Goal: Task Accomplishment & Management: Manage account settings

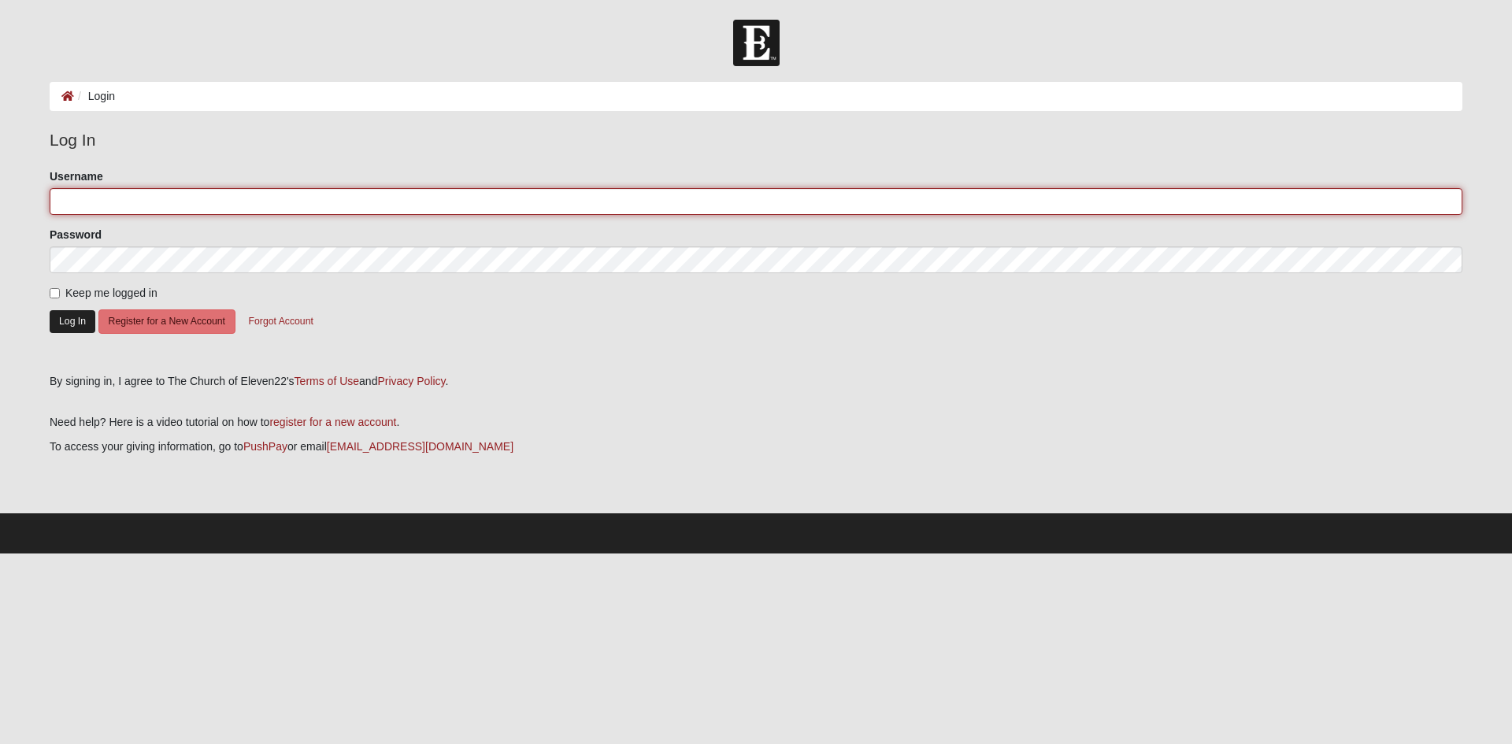
type input "ChristineBowie68"
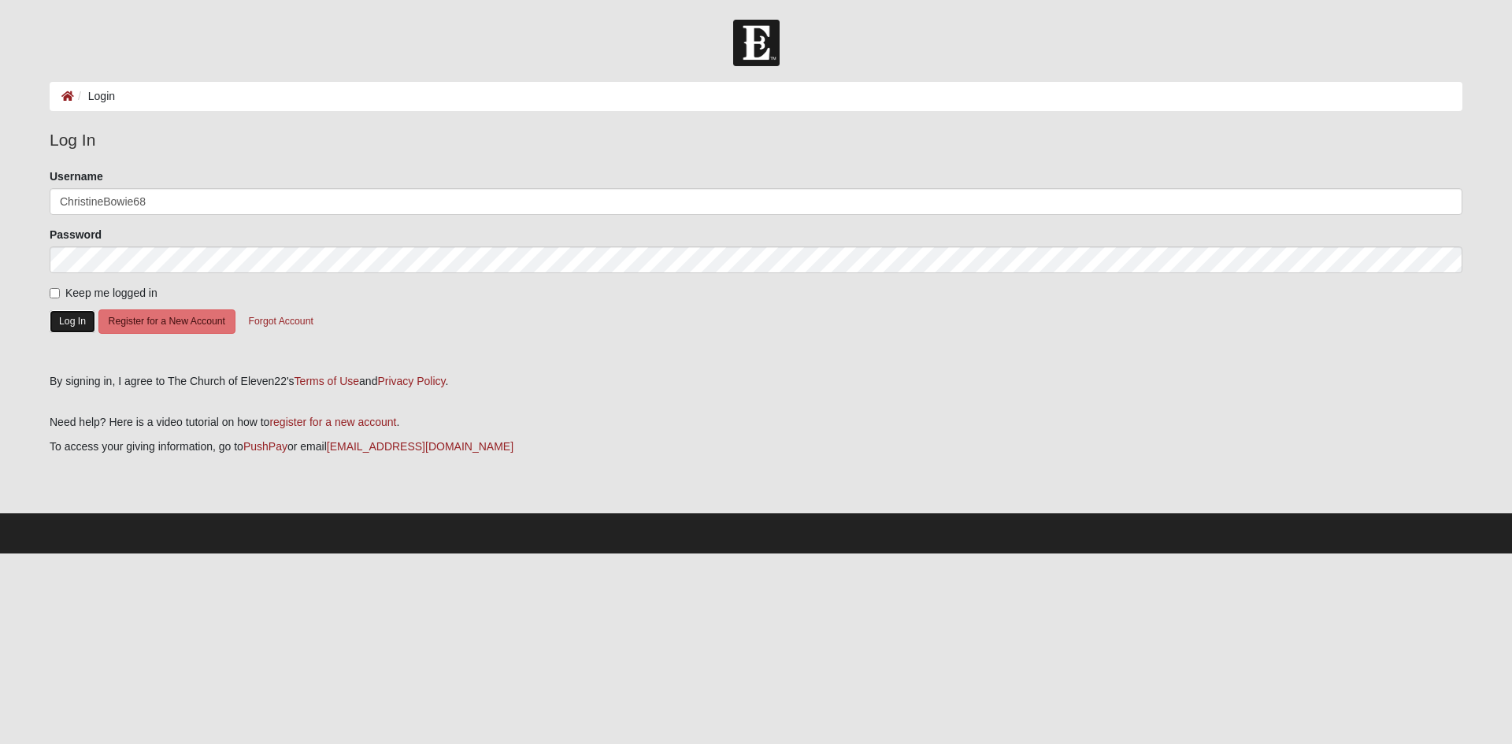
click at [63, 321] on button "Log In" at bounding box center [73, 321] width 46 height 23
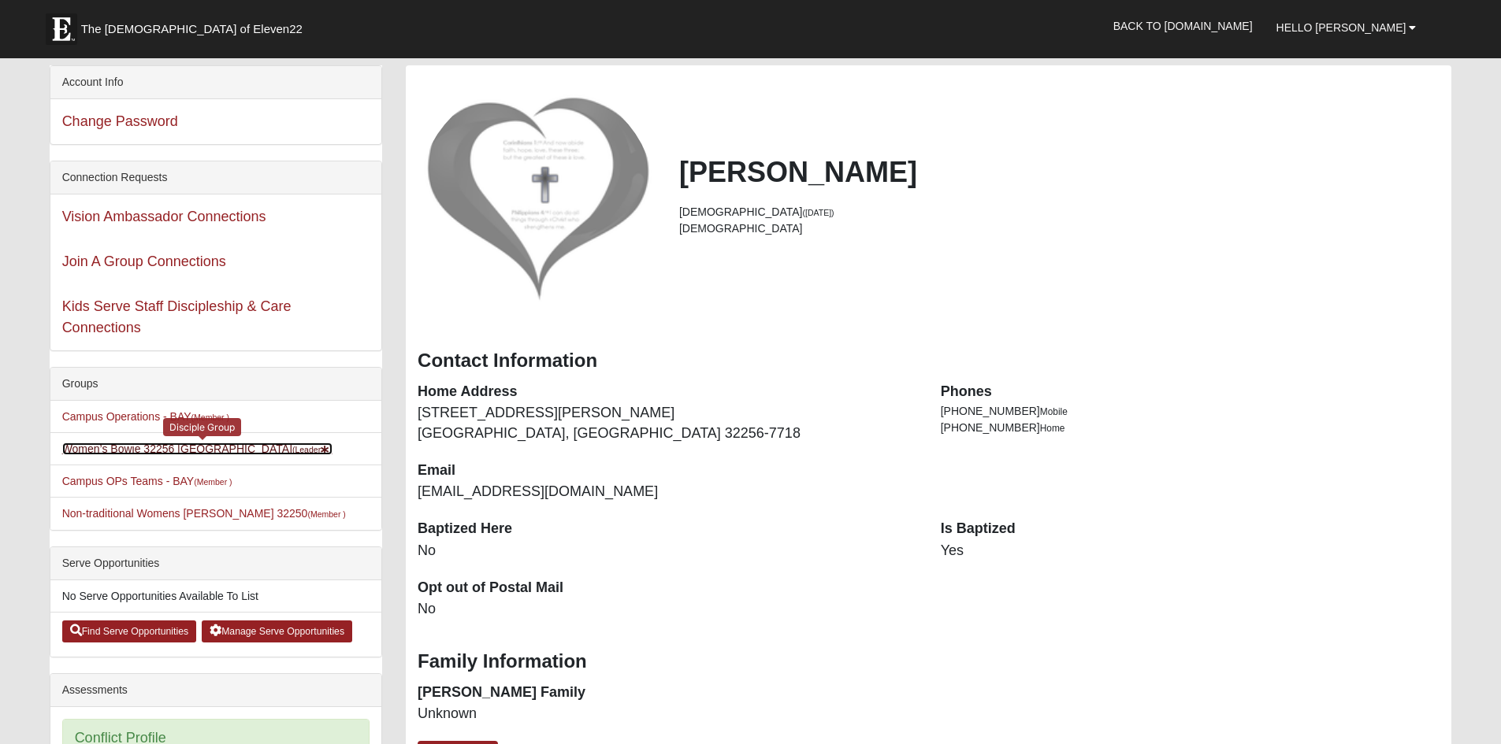
click at [225, 449] on link "Women’s Bowie 32256 Southside Baymeadows (Leader )" at bounding box center [197, 449] width 270 height 13
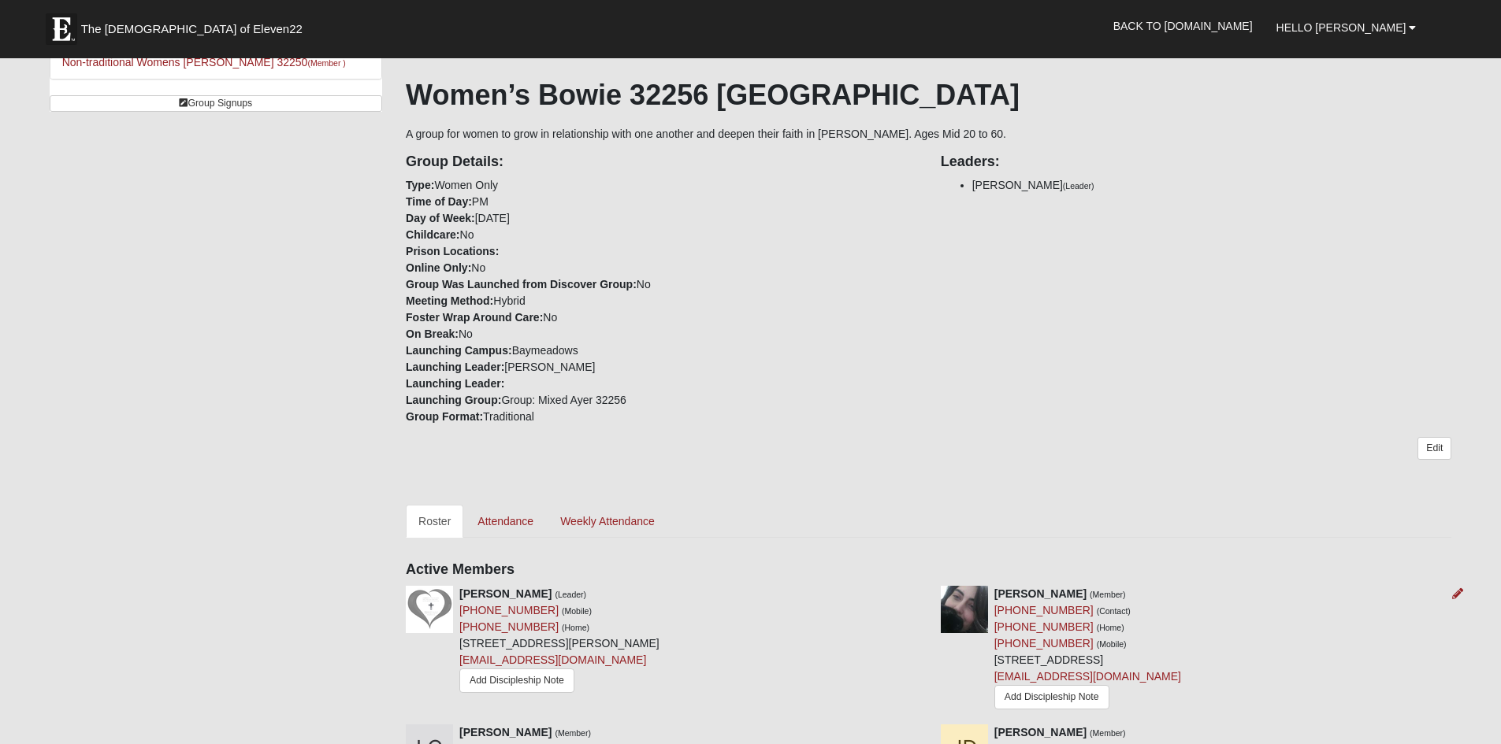
scroll to position [310, 0]
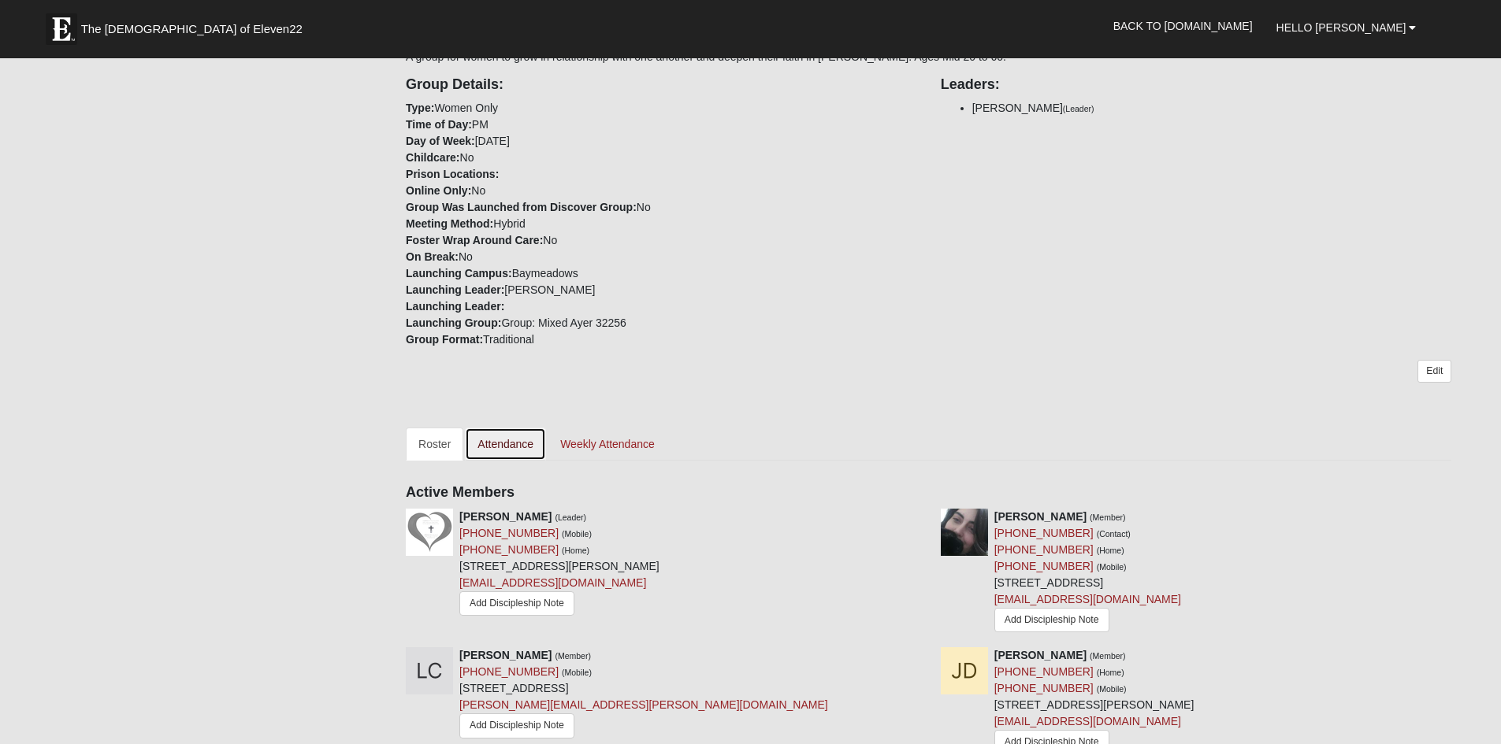
click at [512, 447] on link "Attendance" at bounding box center [505, 444] width 81 height 33
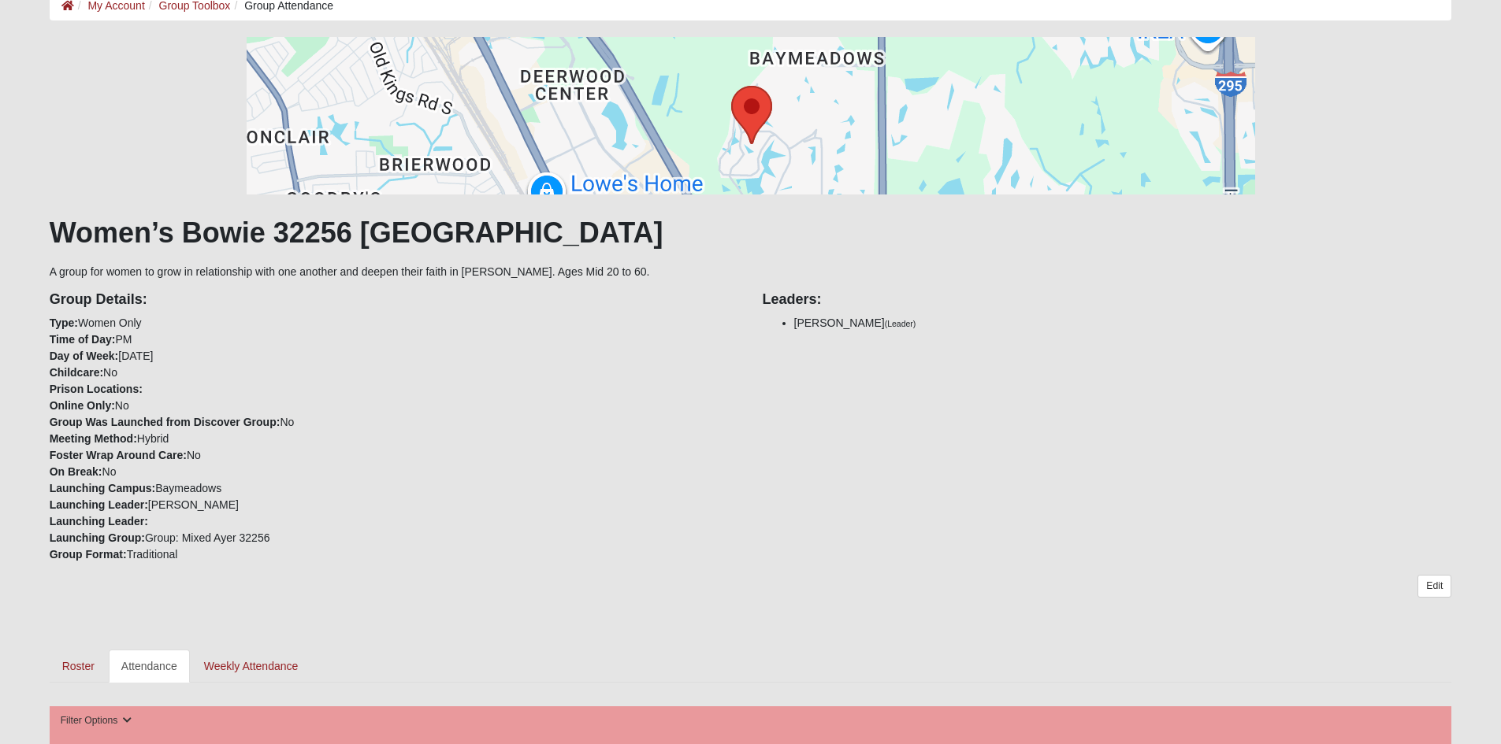
scroll to position [551, 0]
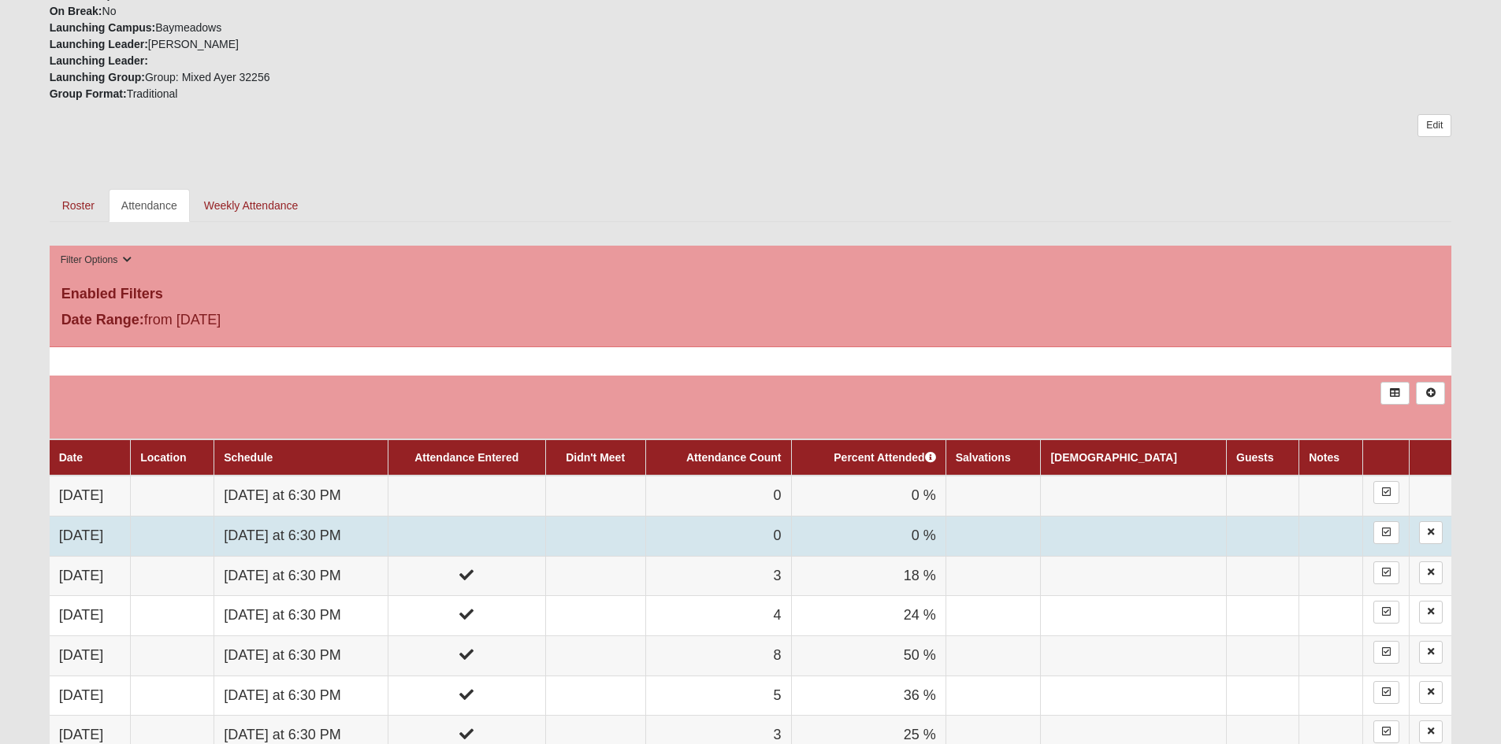
click at [99, 537] on td "[DATE]" at bounding box center [90, 536] width 81 height 40
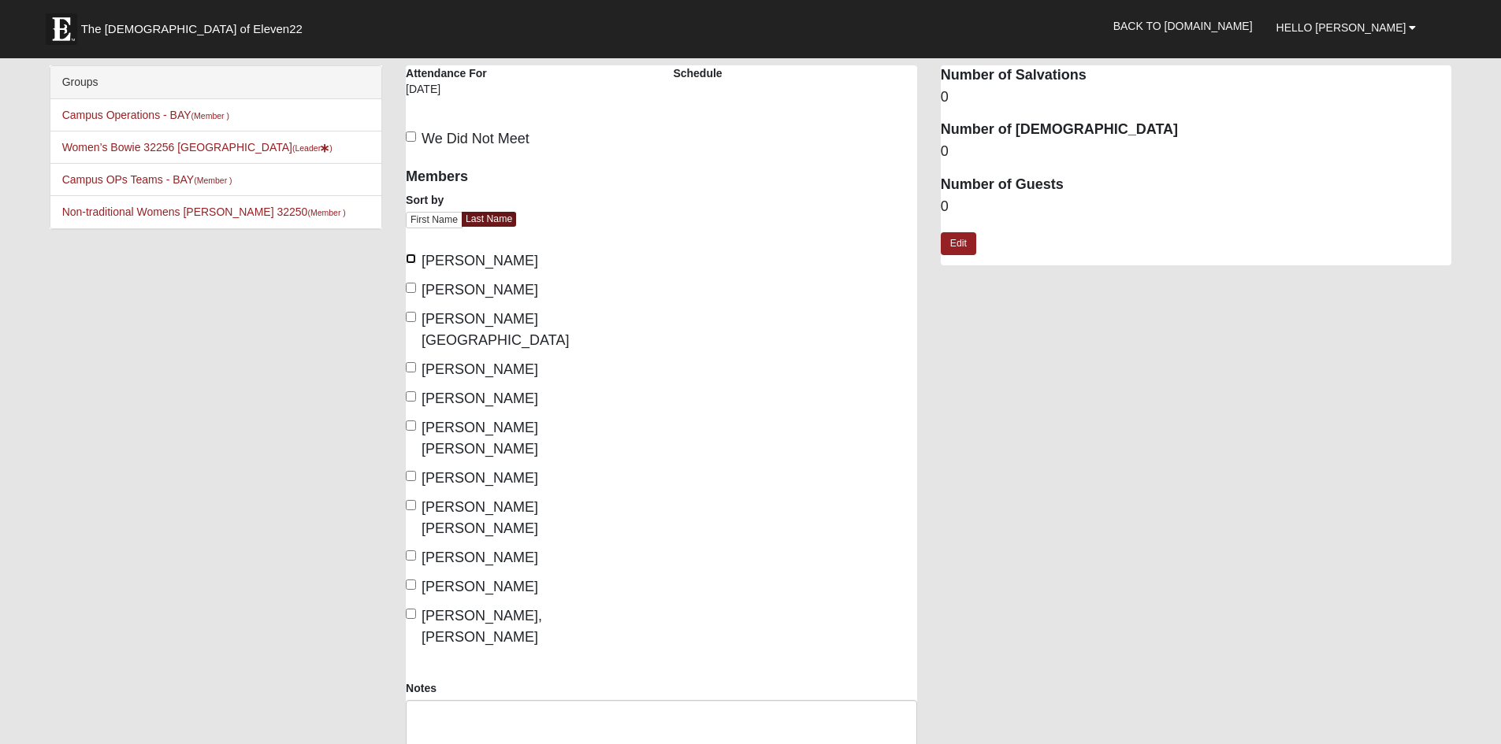
click at [410, 258] on input "[PERSON_NAME]" at bounding box center [411, 259] width 10 height 10
checkbox input "true"
click at [410, 288] on input "[PERSON_NAME]" at bounding box center [411, 288] width 10 height 10
checkbox input "true"
click at [411, 316] on input "Coppock, Lakenya" at bounding box center [411, 317] width 10 height 10
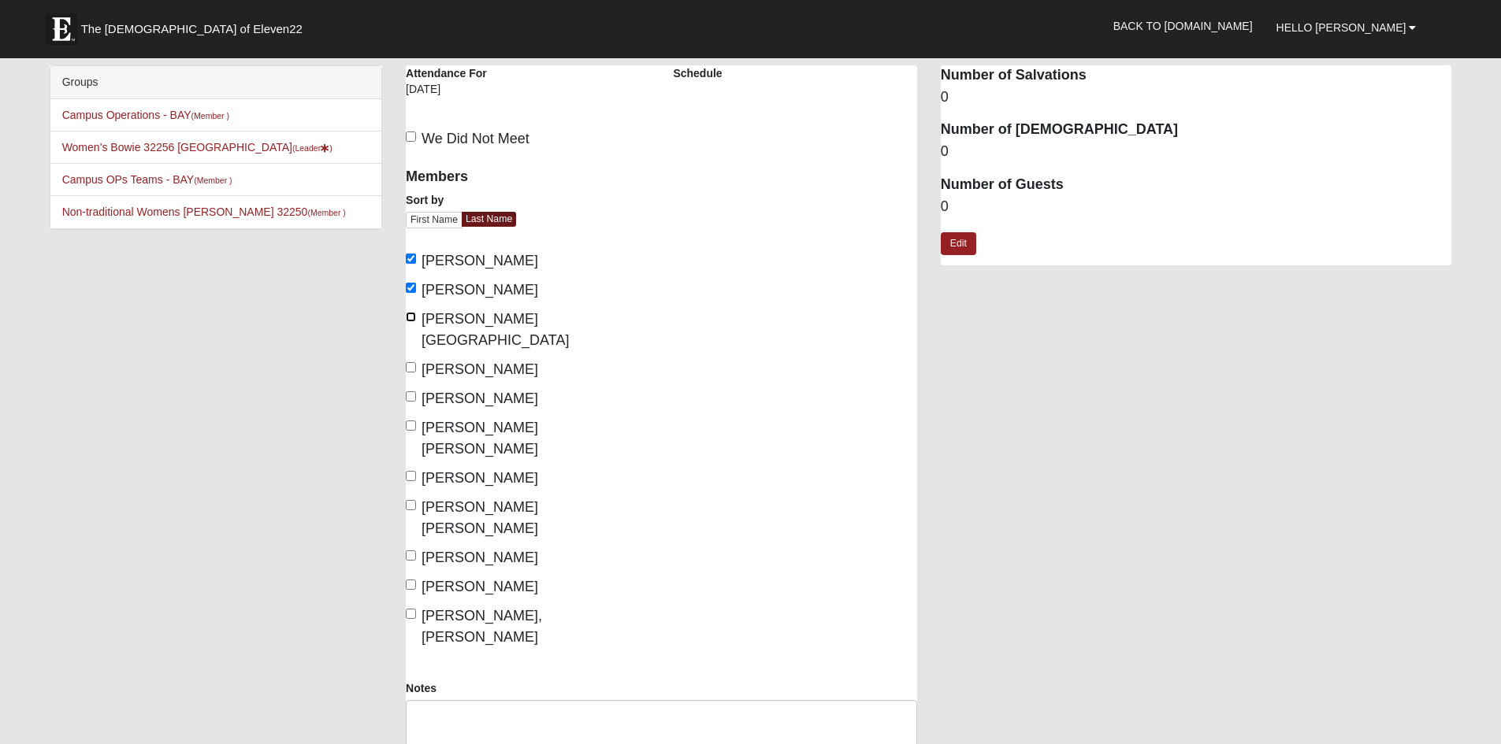
checkbox input "true"
click at [414, 391] on input "Fuentes, Haley" at bounding box center [411, 396] width 10 height 10
checkbox input "true"
click at [414, 471] on input "Matthews, Jasmine" at bounding box center [411, 476] width 10 height 10
checkbox input "true"
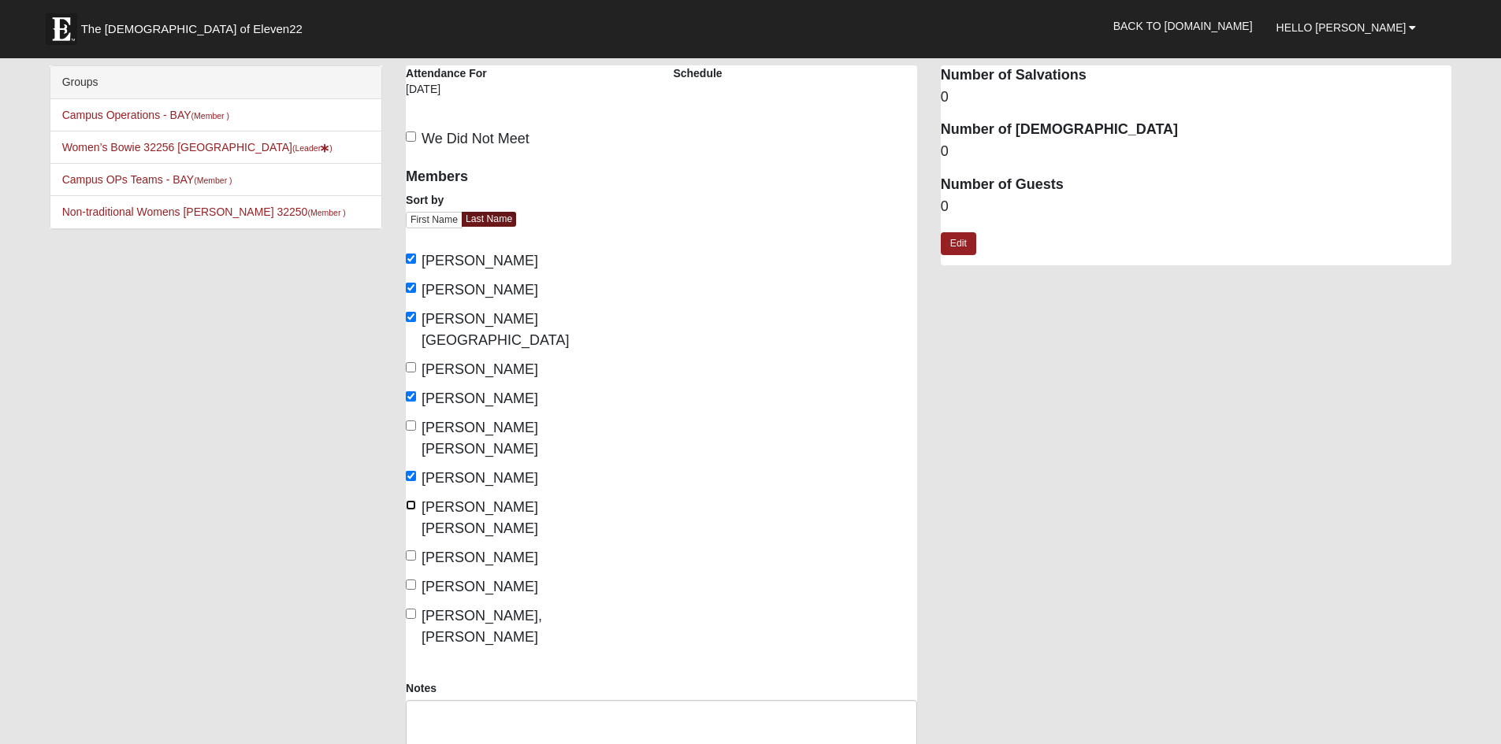
click at [410, 500] on input "Robinette, Duranna Nachole" at bounding box center [411, 505] width 10 height 10
checkbox input "true"
click at [414, 551] on input "Stotler, Kelly" at bounding box center [411, 556] width 10 height 10
checkbox input "true"
click at [407, 609] on input "Vander linden, Hailey" at bounding box center [411, 614] width 10 height 10
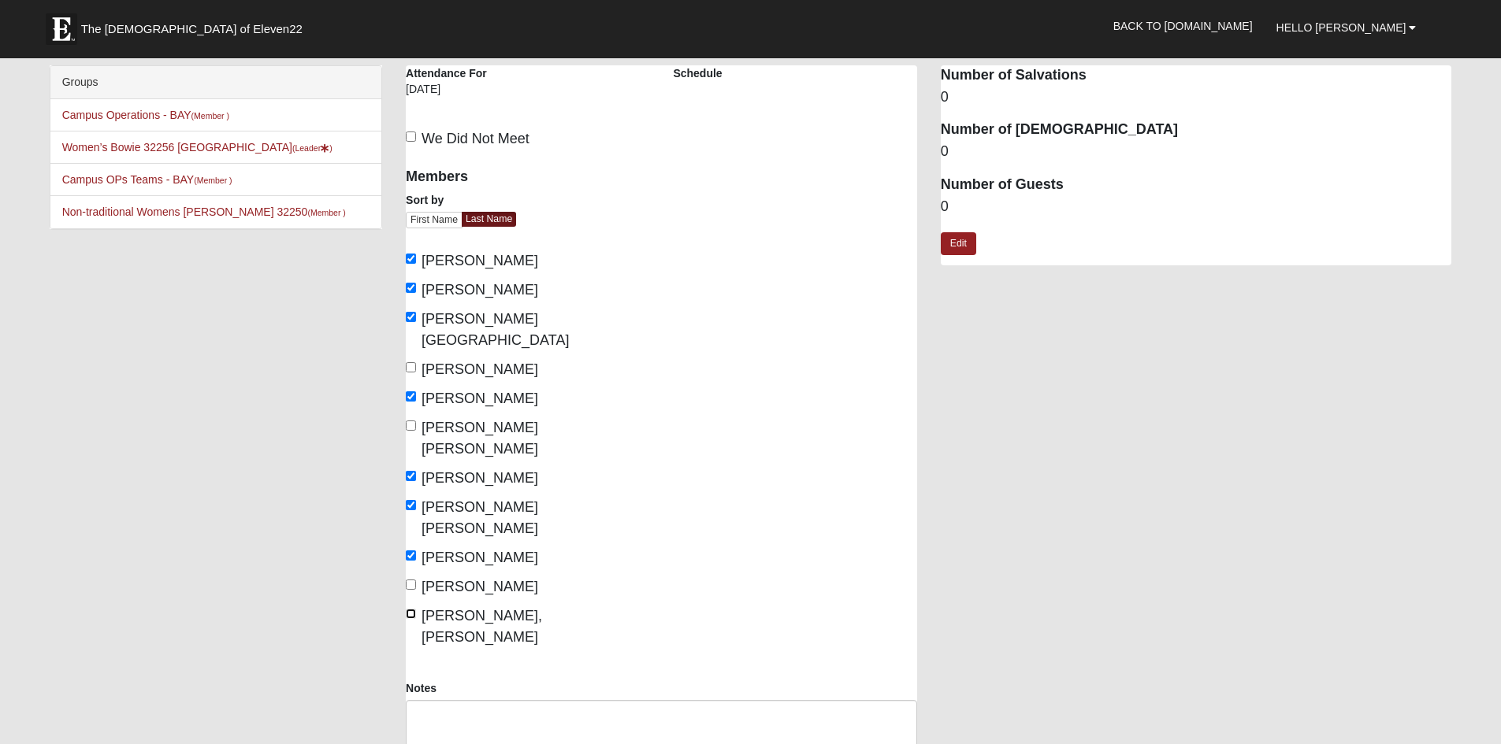
checkbox input "true"
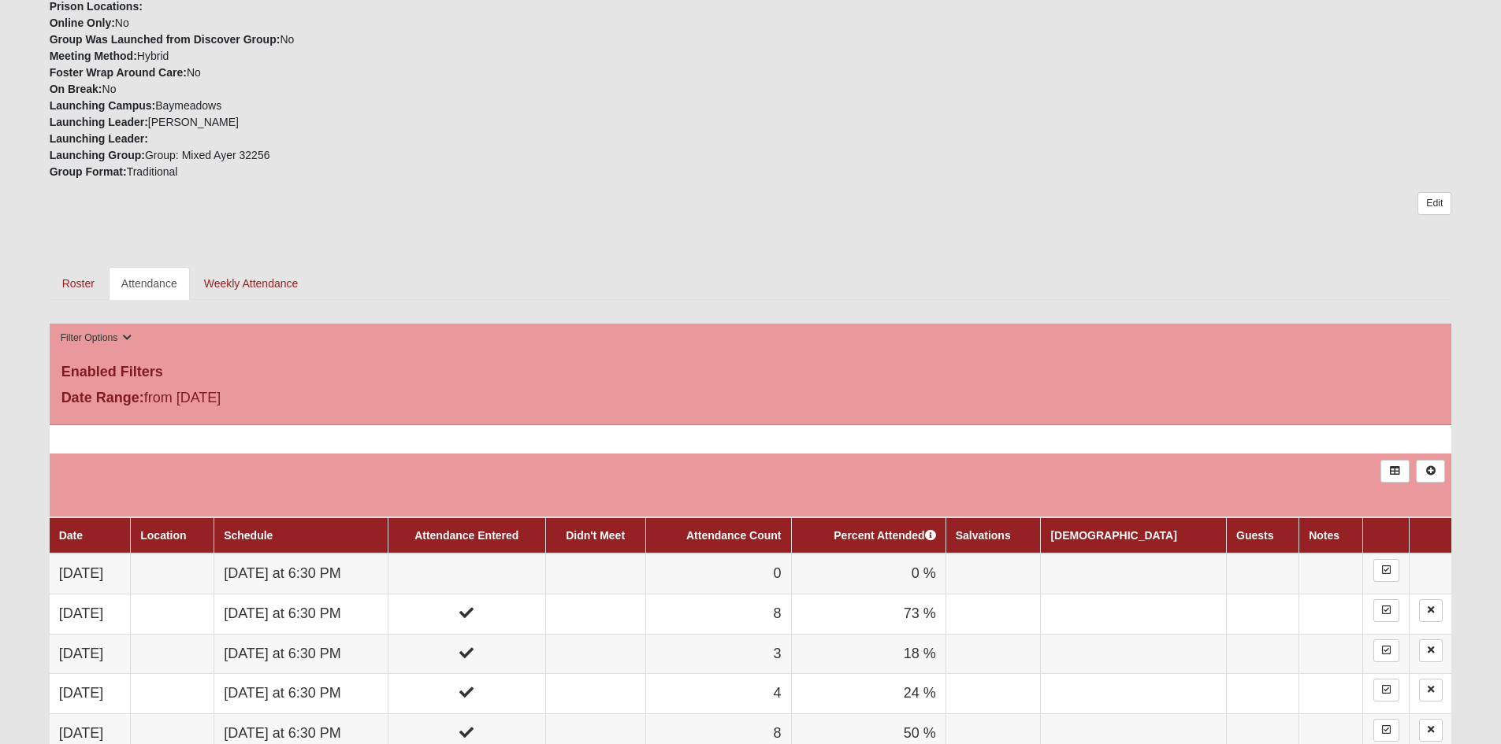
scroll to position [473, 0]
click at [75, 286] on link "Roster" at bounding box center [79, 284] width 58 height 33
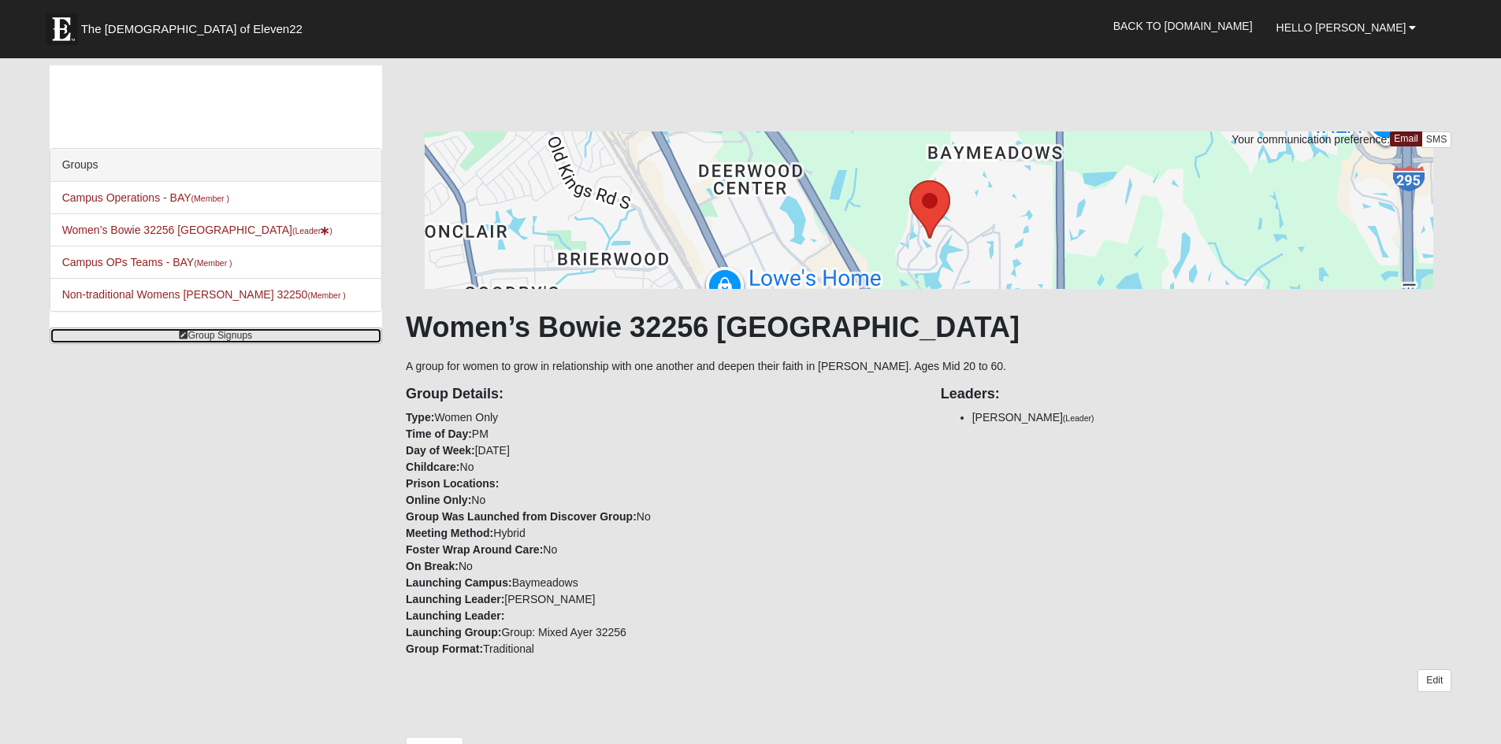
click at [208, 333] on link "Group Signups" at bounding box center [216, 336] width 332 height 17
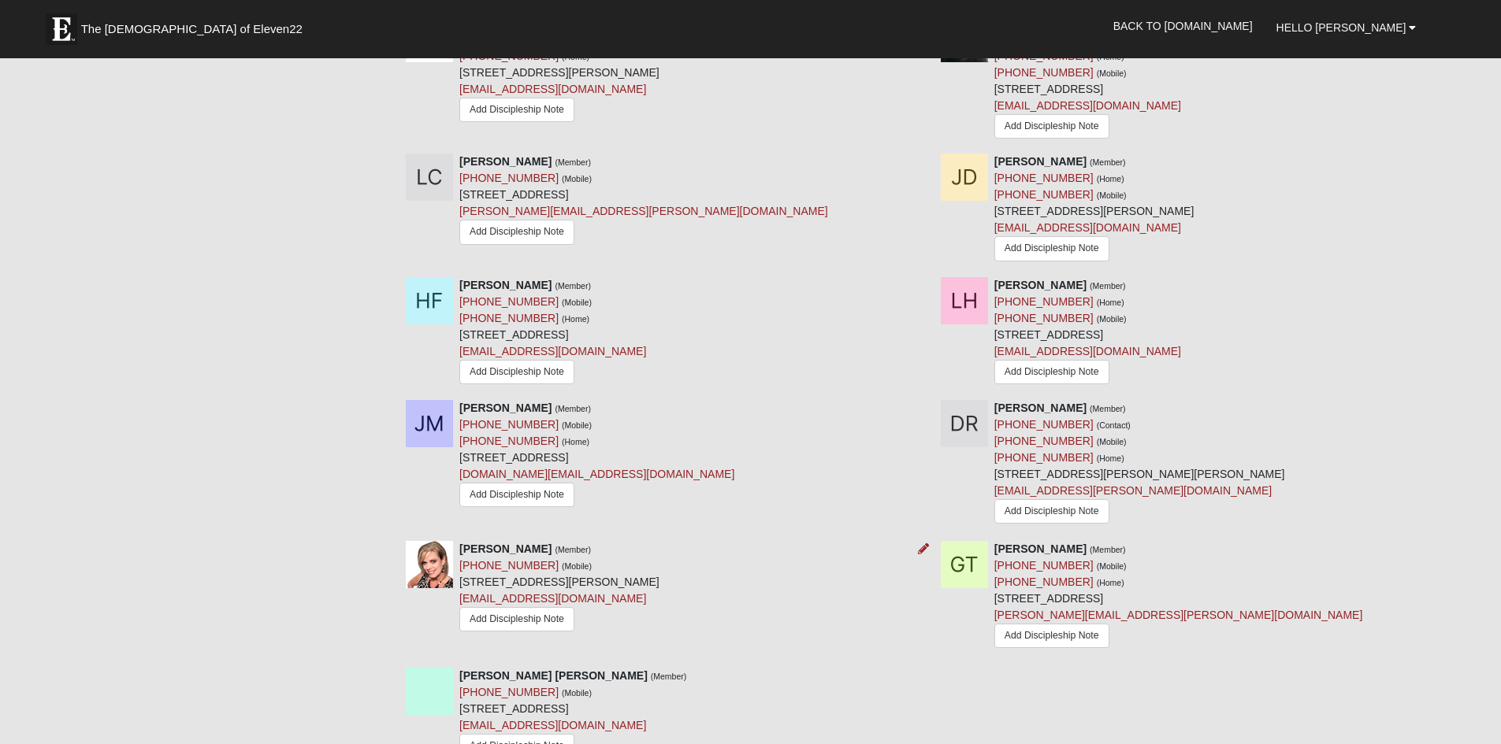
scroll to position [866, 0]
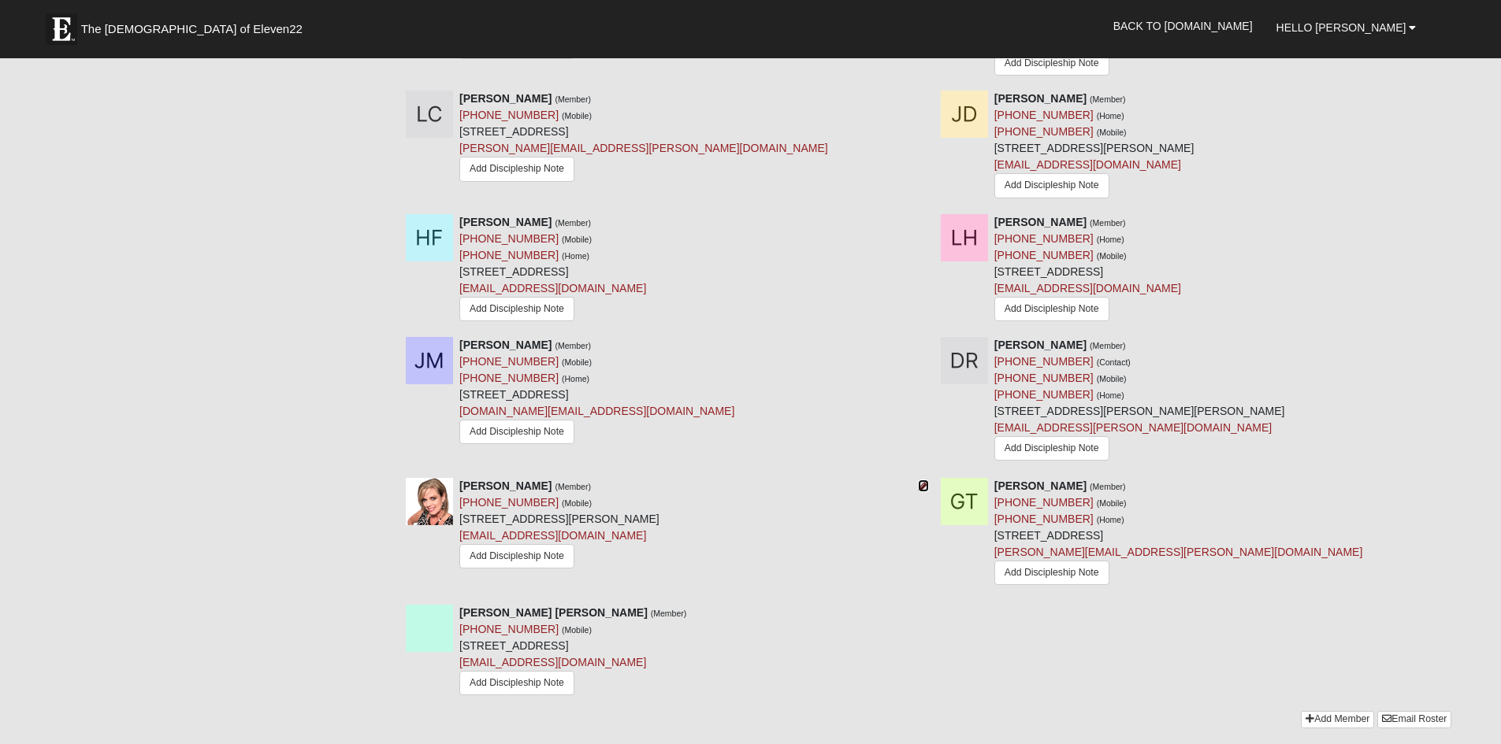
click at [925, 487] on icon at bounding box center [923, 486] width 11 height 11
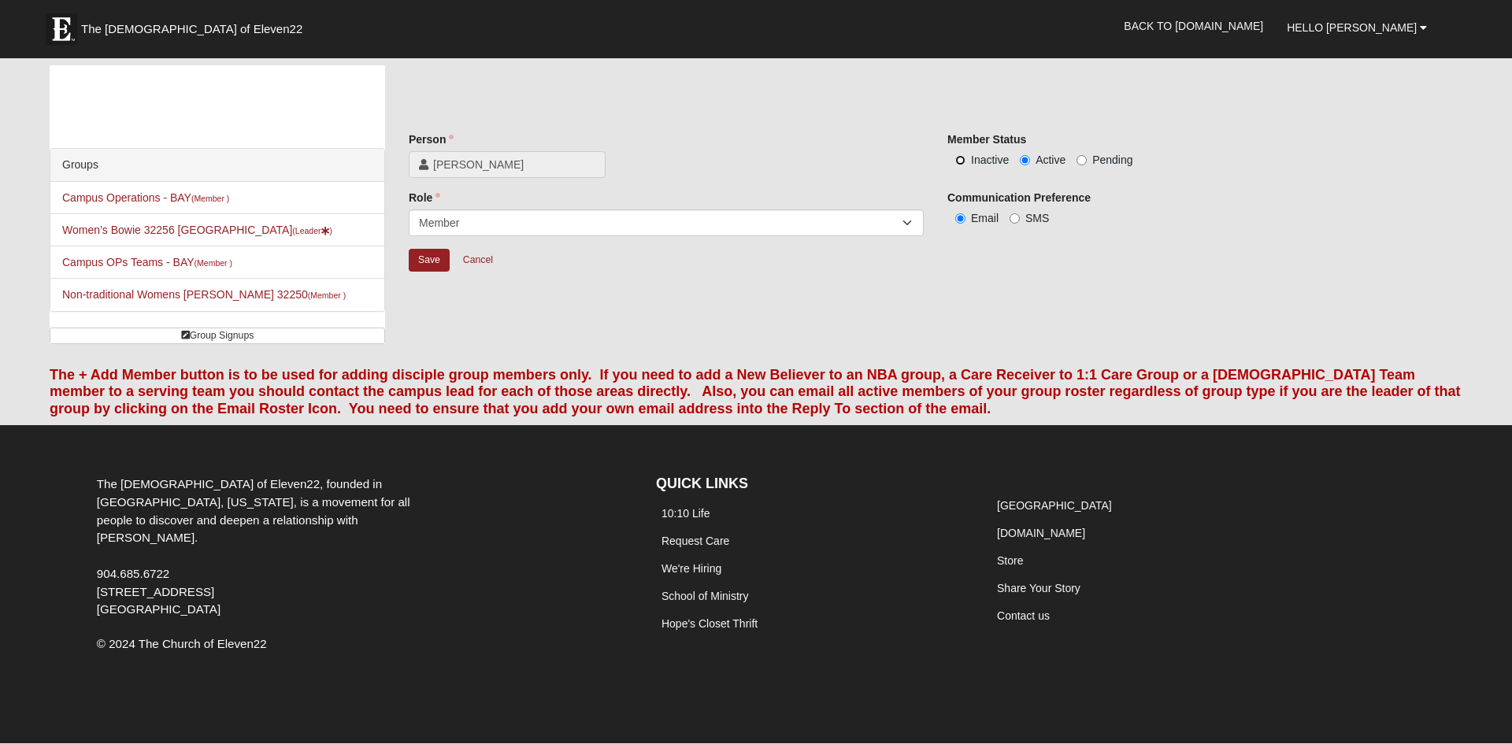
click at [958, 161] on input "Inactive" at bounding box center [960, 160] width 10 height 10
radio input "true"
click at [431, 256] on input "Save" at bounding box center [429, 260] width 41 height 23
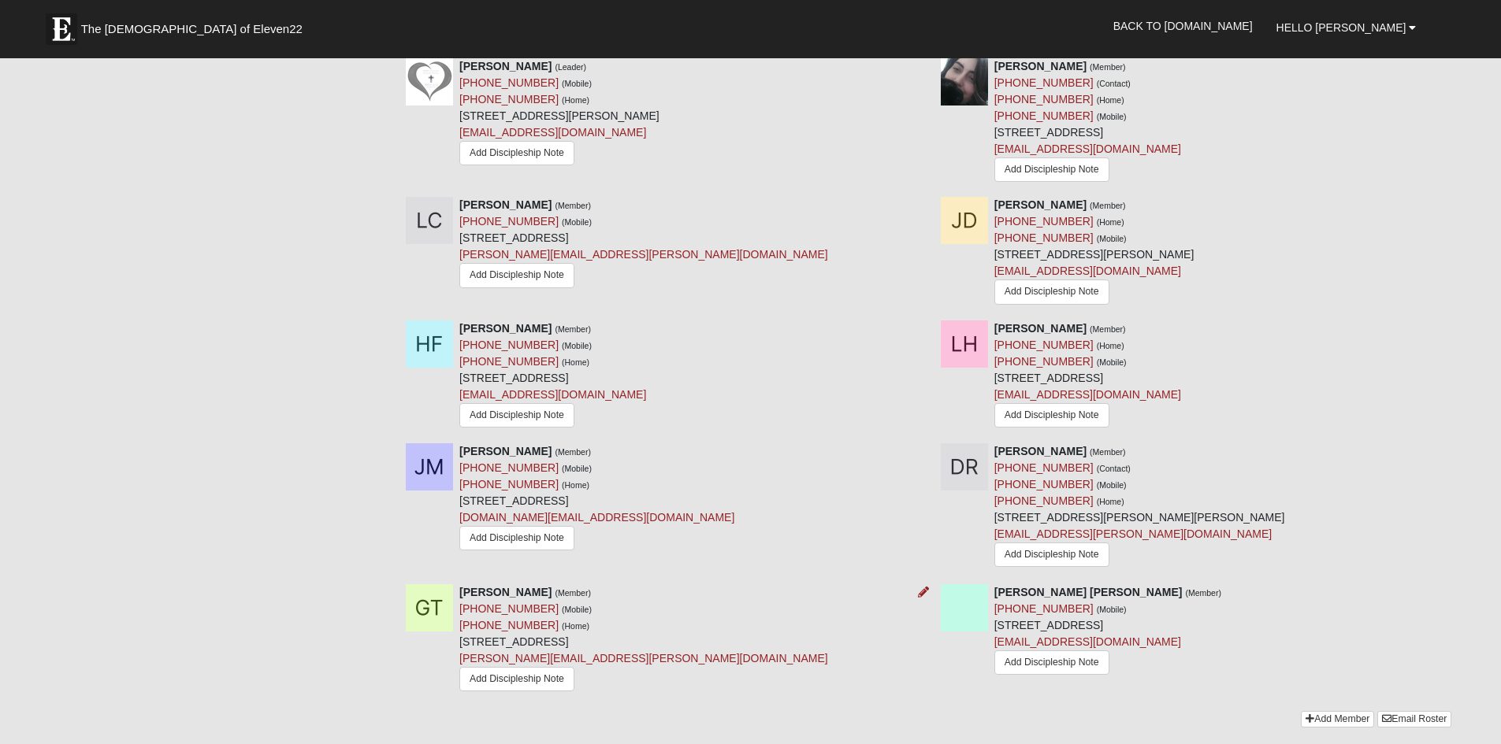
scroll to position [1147, 0]
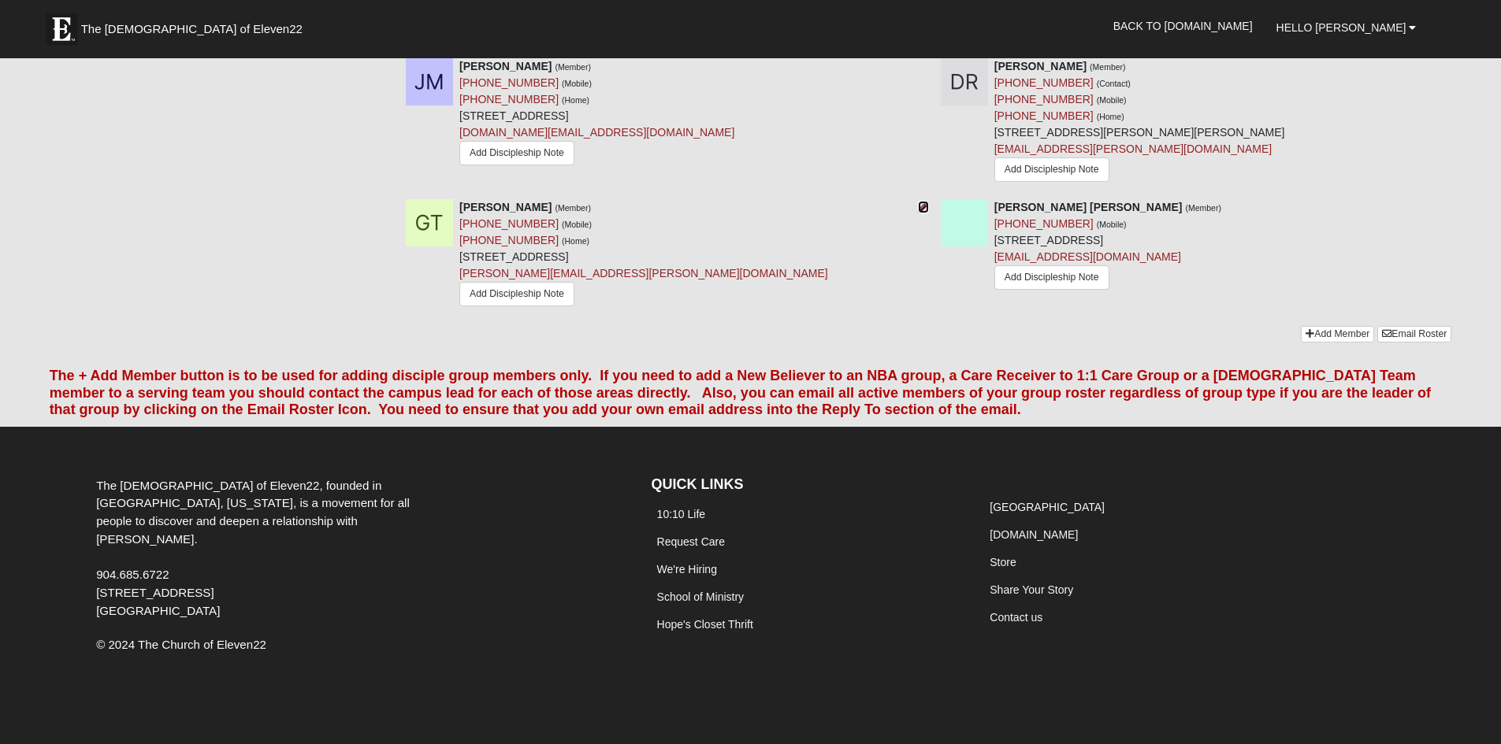
click at [920, 206] on icon at bounding box center [923, 207] width 11 height 11
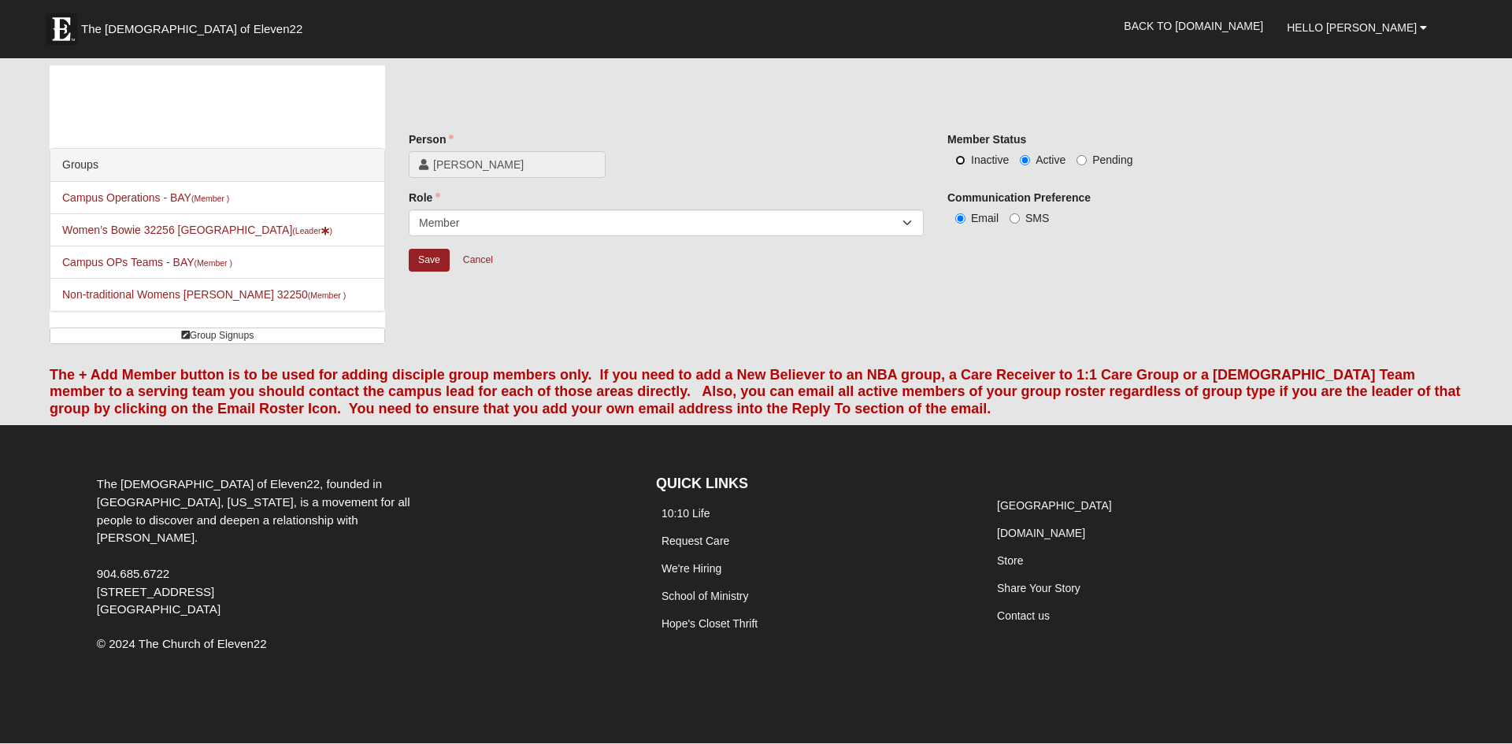
click at [957, 158] on input "Inactive" at bounding box center [960, 160] width 10 height 10
radio input "true"
click at [419, 261] on input "Save" at bounding box center [429, 260] width 41 height 23
